Goal: Information Seeking & Learning: Understand process/instructions

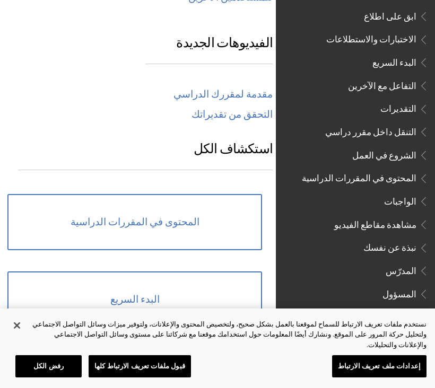
scroll to position [1098, 0]
click at [406, 193] on span "الواجبات" at bounding box center [400, 200] width 32 height 14
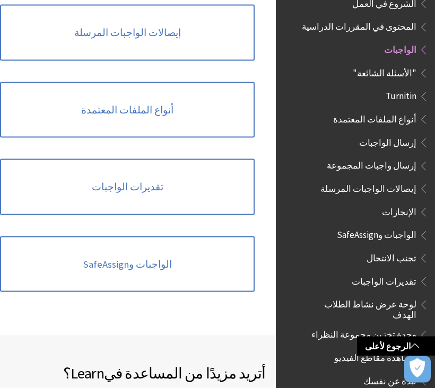
scroll to position [890, 0]
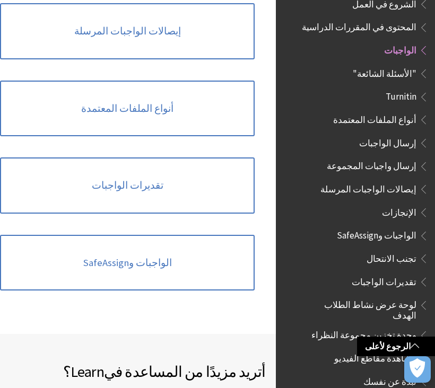
click at [49, 256] on link "الواجبات وSafeAssign" at bounding box center [127, 263] width 255 height 56
